Goal: Information Seeking & Learning: Learn about a topic

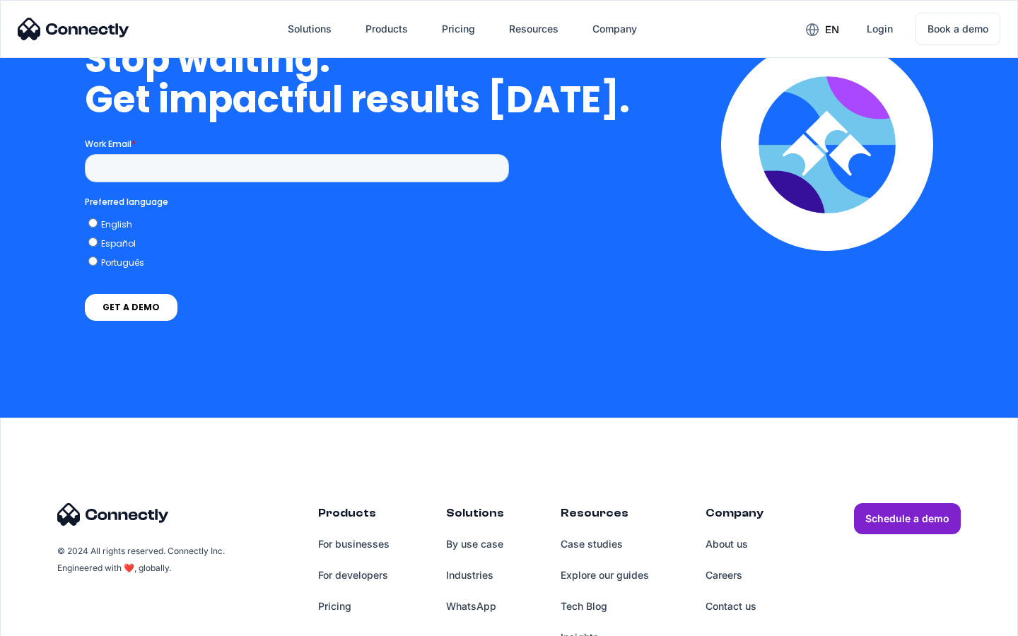
scroll to position [4111, 0]
